Goal: Entertainment & Leisure: Consume media (video, audio)

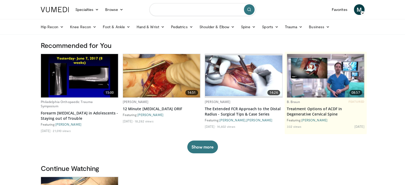
click at [179, 13] on input "Search topics, interventions" at bounding box center [203, 9] width 107 height 13
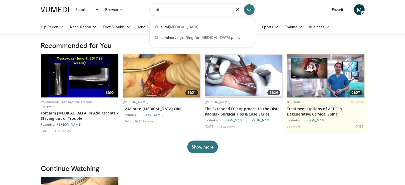
type input "*"
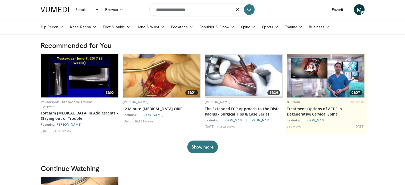
type input "**********"
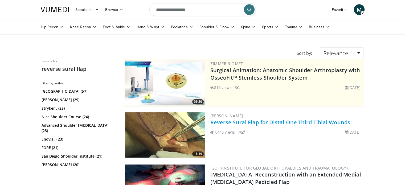
click at [294, 126] on link "Reverse Sural Flap for Distal One Third Tibial Wounds" at bounding box center [281, 122] width 140 height 7
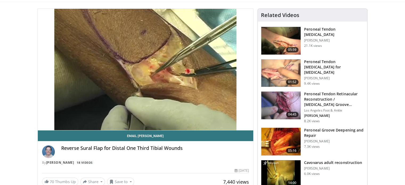
scroll to position [53, 0]
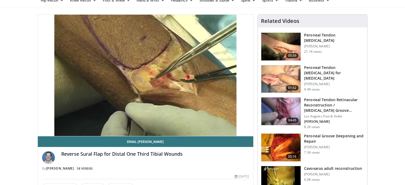
scroll to position [0, 0]
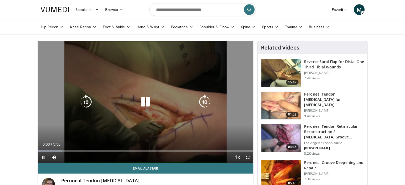
click at [126, 86] on div "10 seconds Tap to unmute" at bounding box center [146, 102] width 216 height 122
